Goal: Task Accomplishment & Management: Manage account settings

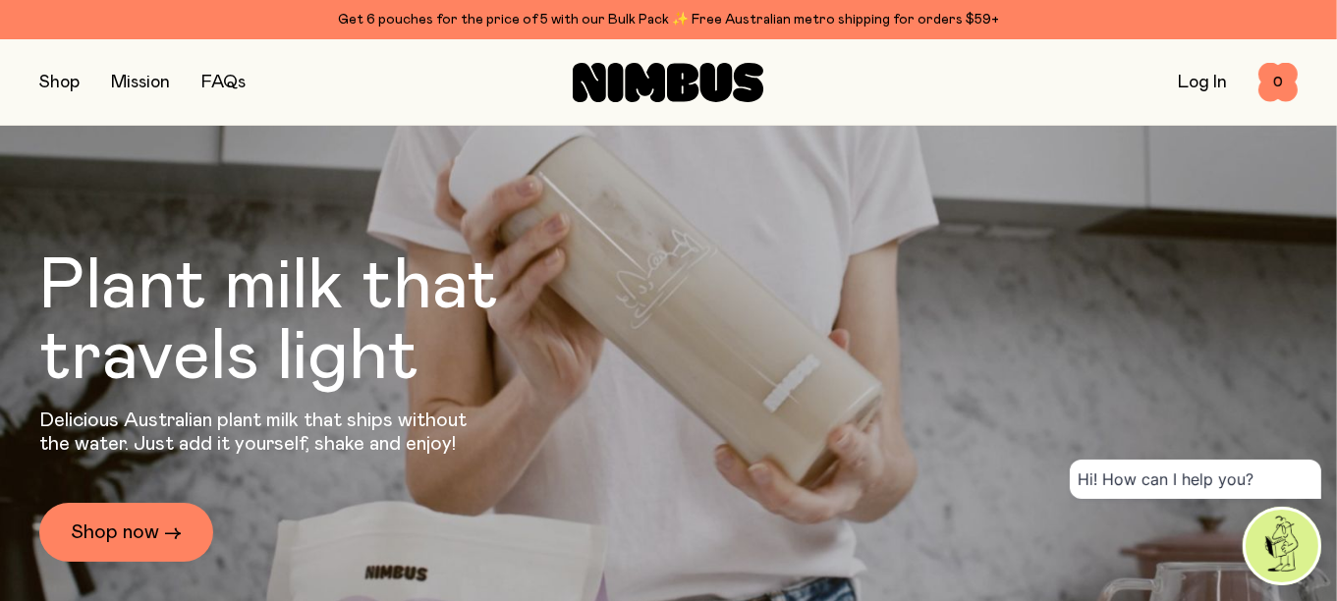
click at [1203, 85] on link "Log In" at bounding box center [1202, 83] width 49 height 18
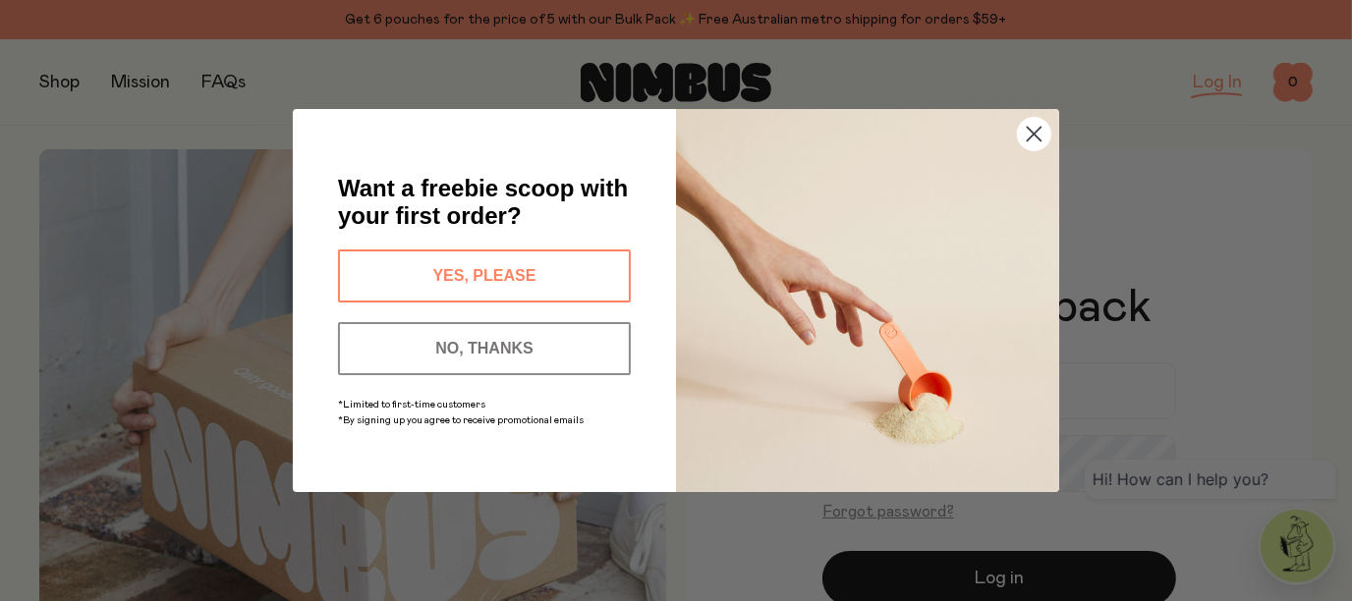
click at [474, 342] on button "NO, THANKS" at bounding box center [484, 348] width 293 height 53
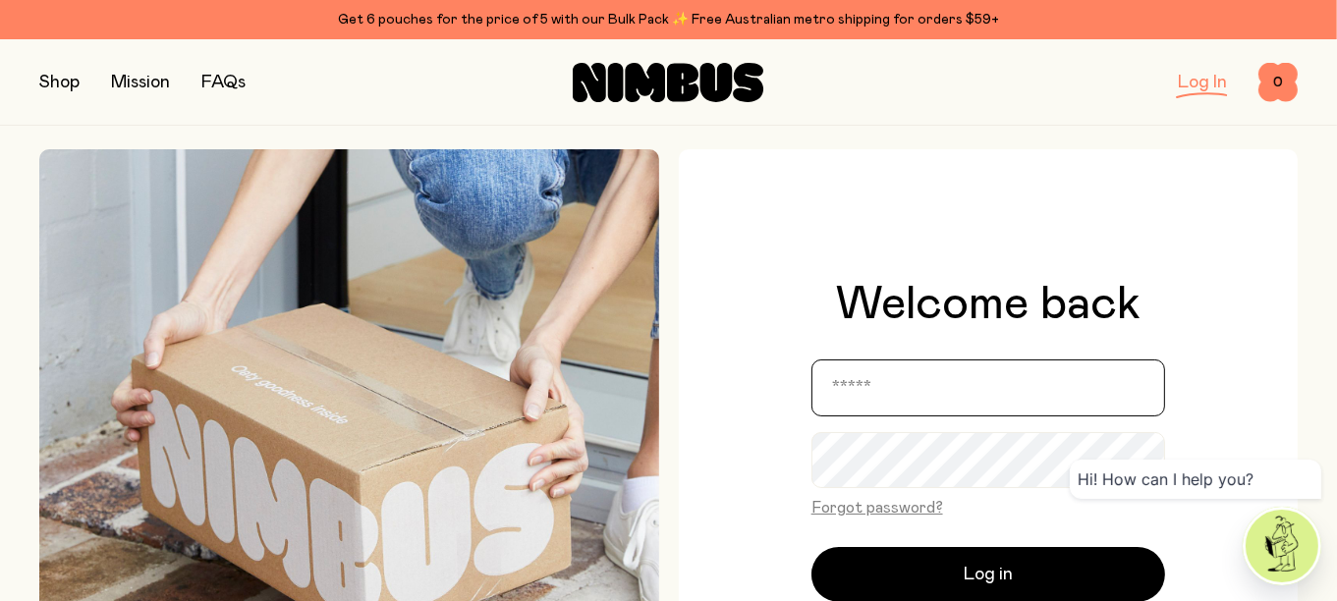
click at [975, 394] on input "email" at bounding box center [989, 388] width 354 height 57
type input "**********"
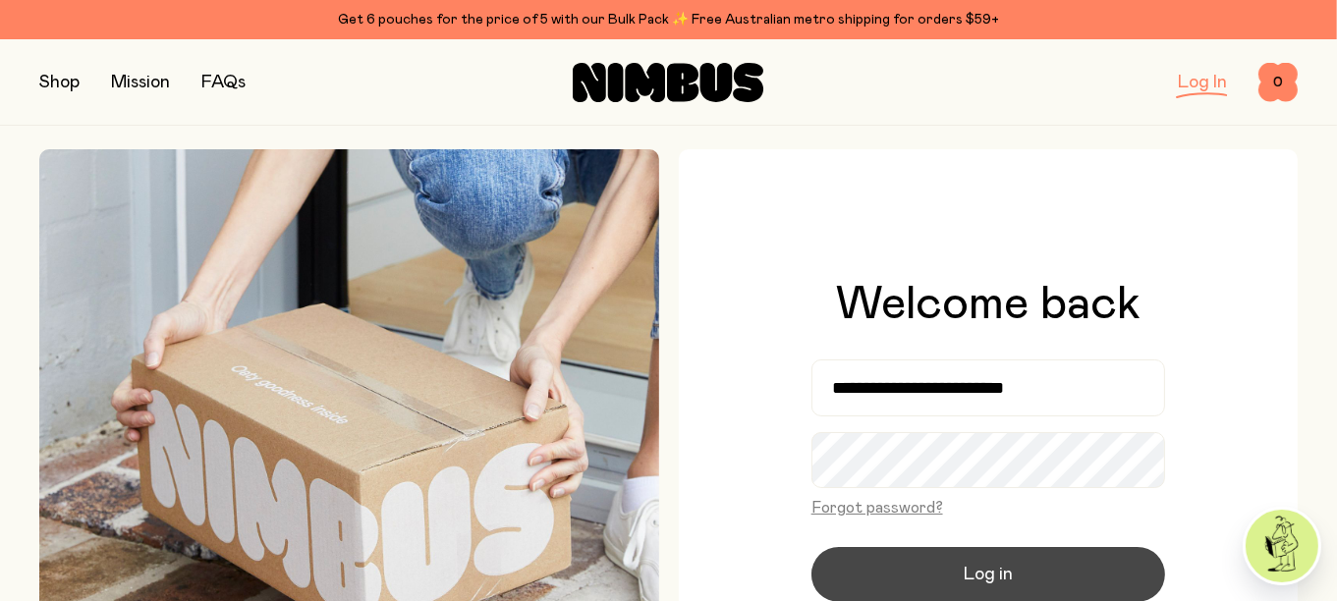
click at [1089, 588] on button "Log in" at bounding box center [989, 574] width 354 height 55
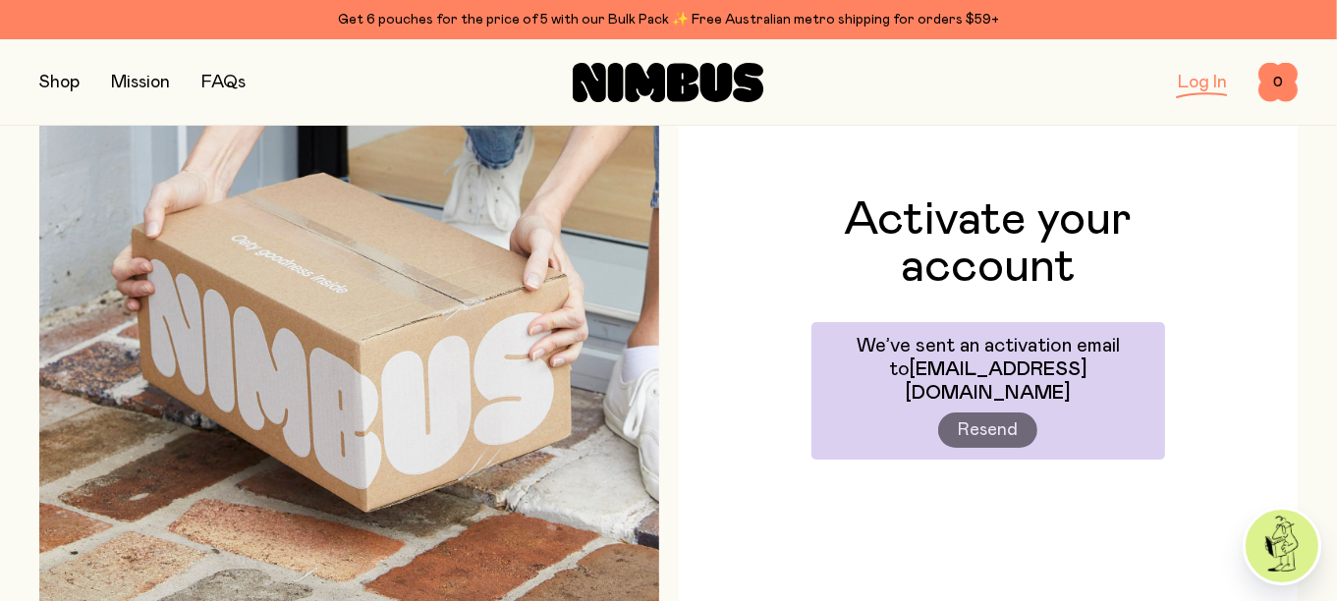
scroll to position [98, 0]
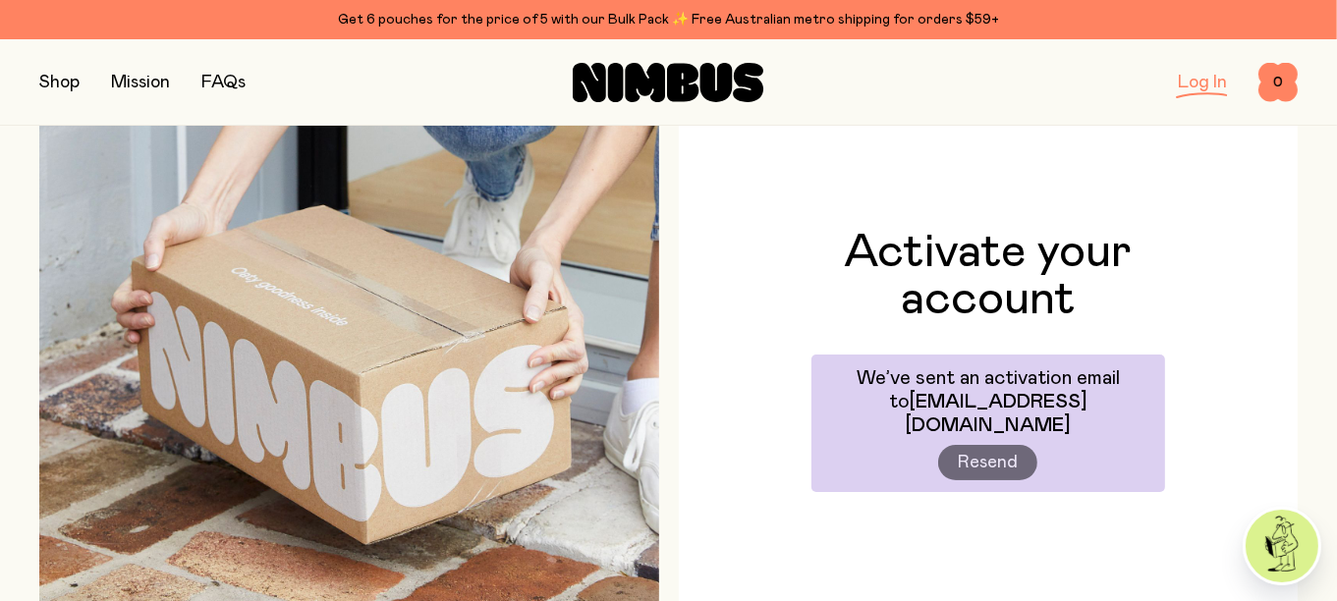
click at [1196, 80] on link "Log In" at bounding box center [1202, 83] width 49 height 18
click at [1209, 86] on link "Log In" at bounding box center [1202, 83] width 49 height 18
click at [1200, 84] on link "Log In" at bounding box center [1202, 83] width 49 height 18
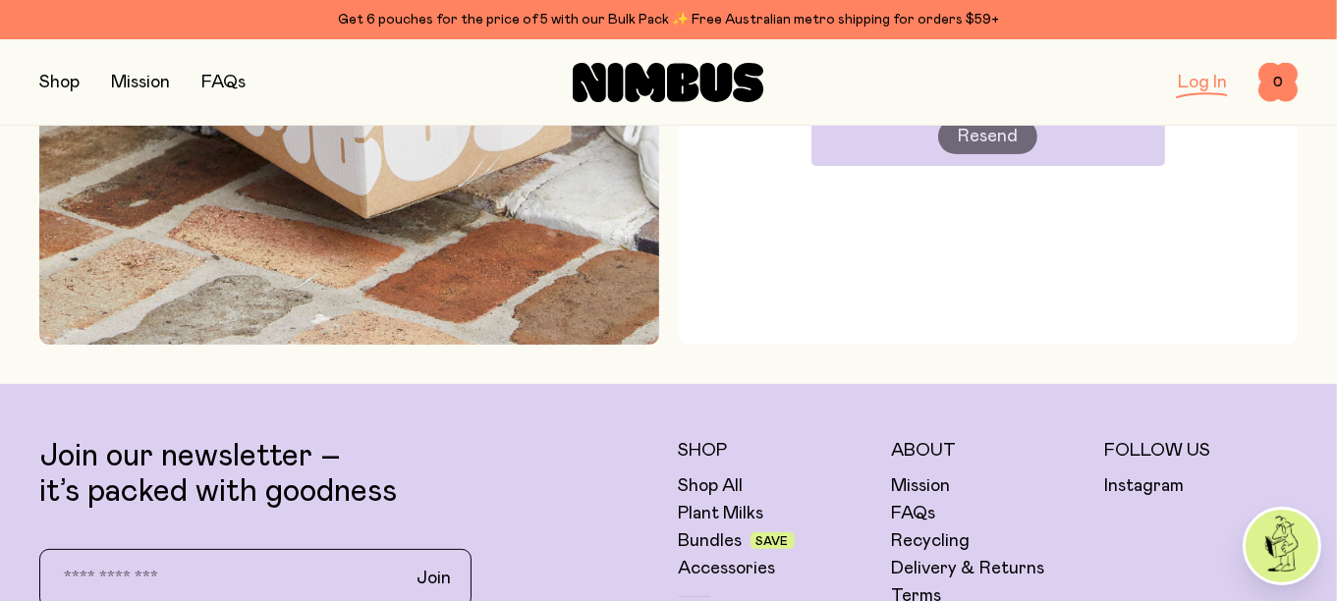
scroll to position [196, 0]
